Goal: Check status

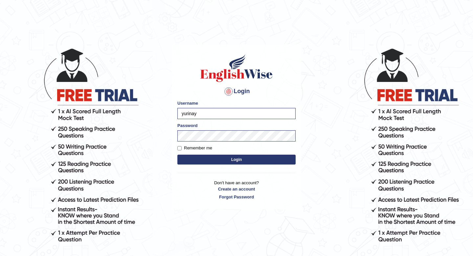
type input "yurina"
click at [194, 159] on button "Login" at bounding box center [237, 160] width 118 height 10
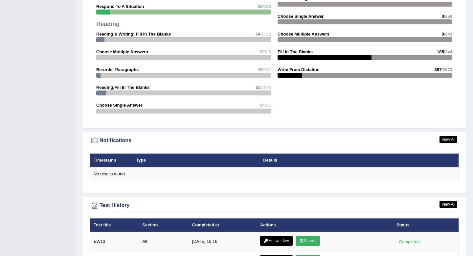
scroll to position [827, 0]
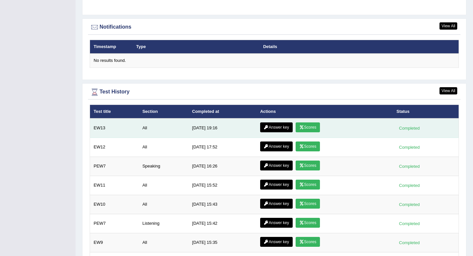
click at [307, 129] on link "Scores" at bounding box center [308, 127] width 24 height 10
click at [274, 128] on link "Answer key" at bounding box center [276, 127] width 33 height 10
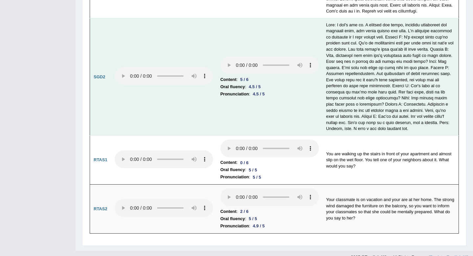
scroll to position [1960, 0]
